Goal: Task Accomplishment & Management: Manage account settings

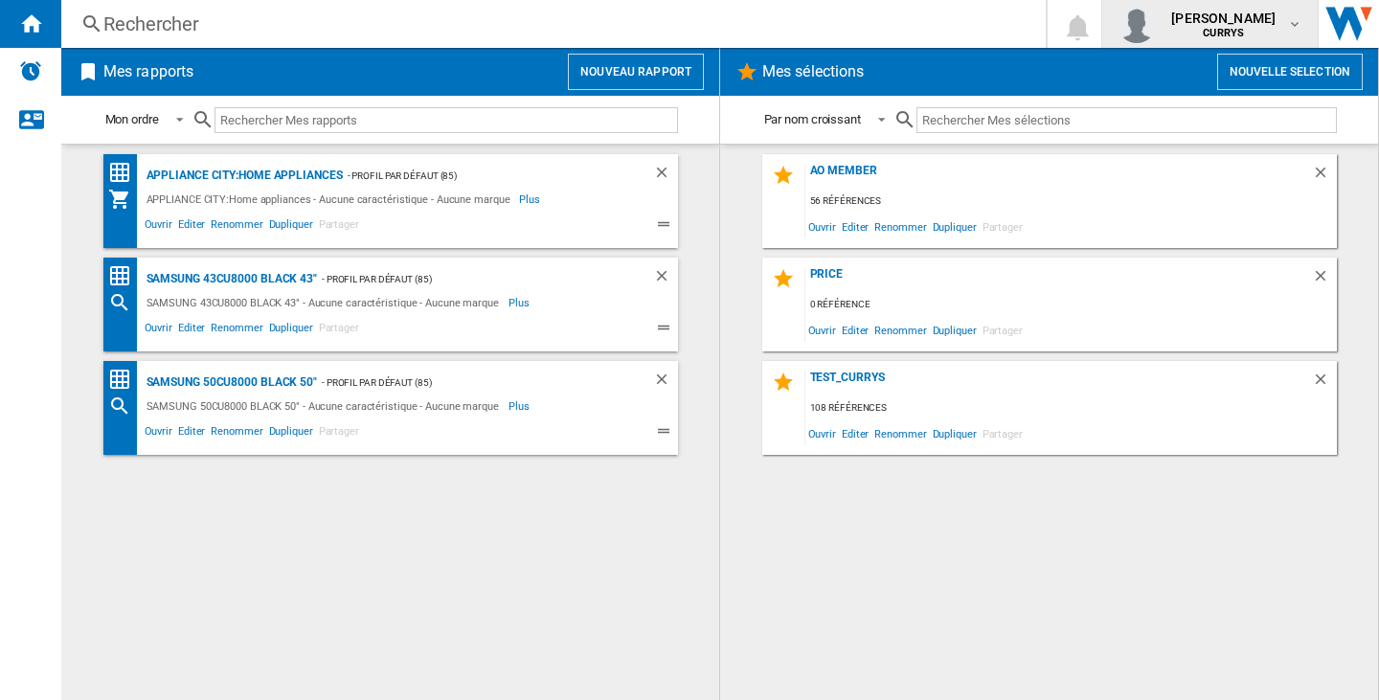
click at [1171, 17] on span "[PERSON_NAME]" at bounding box center [1223, 18] width 104 height 19
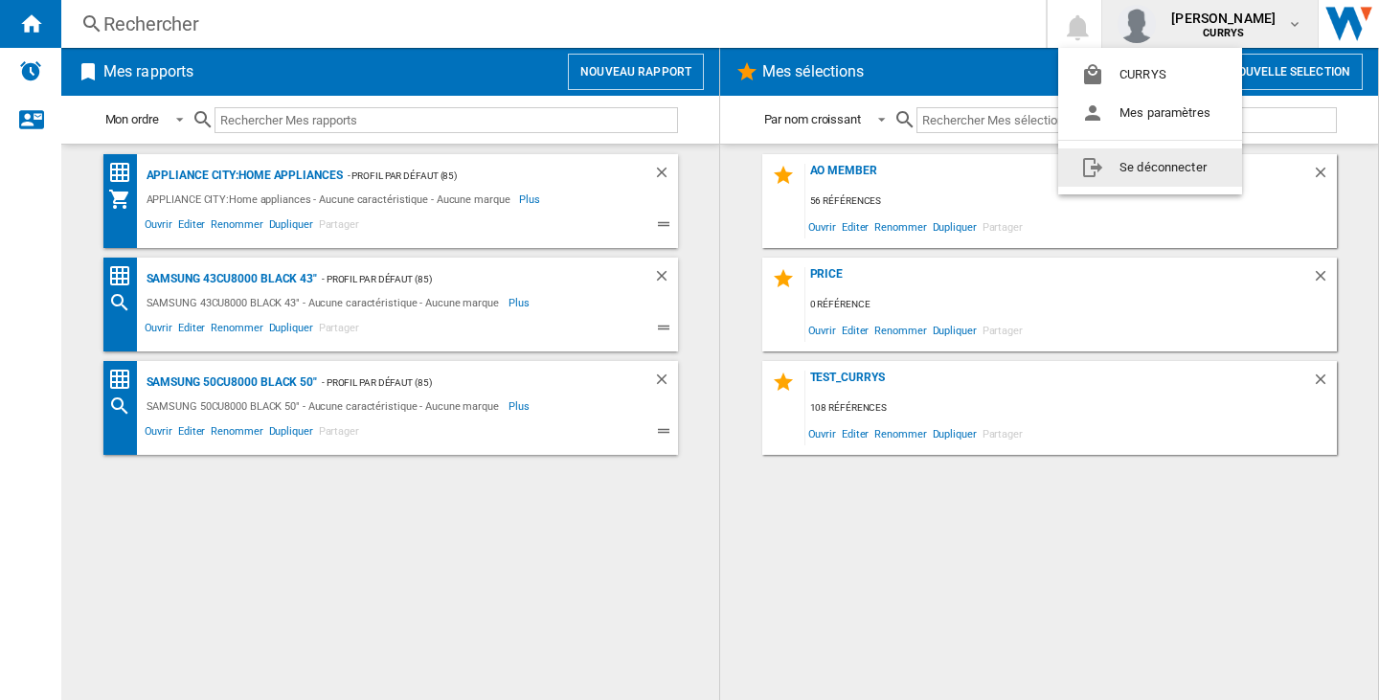
click at [1175, 160] on button "Se déconnecter" at bounding box center [1150, 167] width 184 height 38
